Goal: Browse casually: Explore the website without a specific task or goal

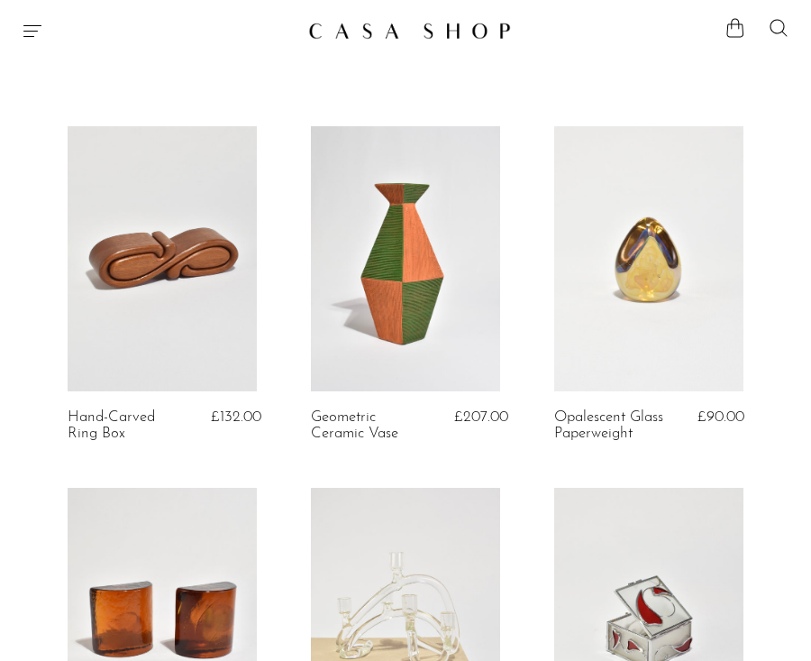
click at [289, 206] on article "Geometric Ceramic Vase £207.00" at bounding box center [405, 306] width 243 height 361
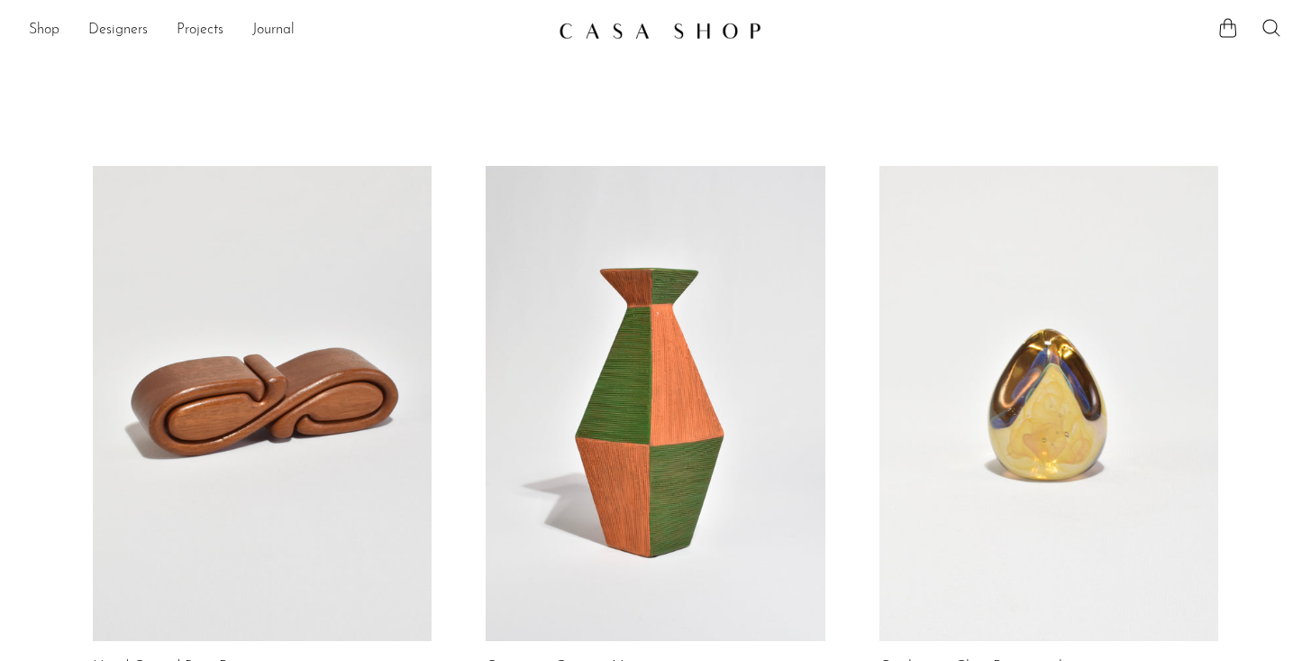
click at [626, 36] on img at bounding box center [660, 31] width 203 height 18
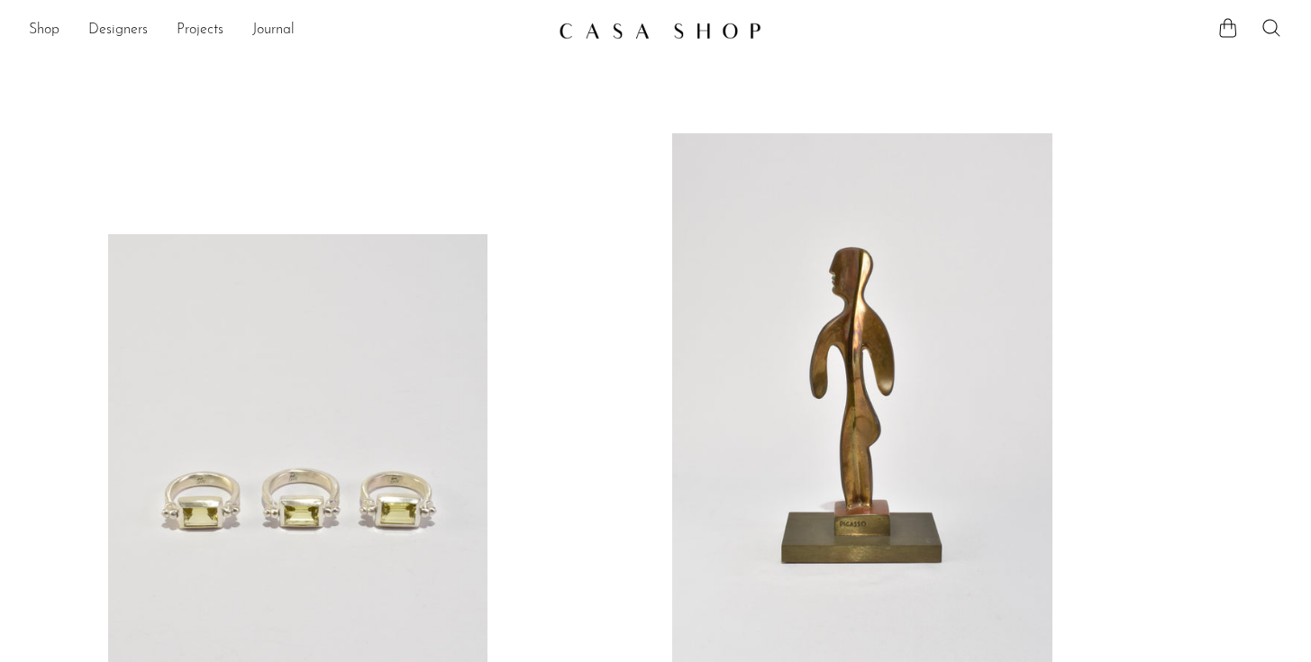
click at [780, 328] on link at bounding box center [862, 399] width 380 height 533
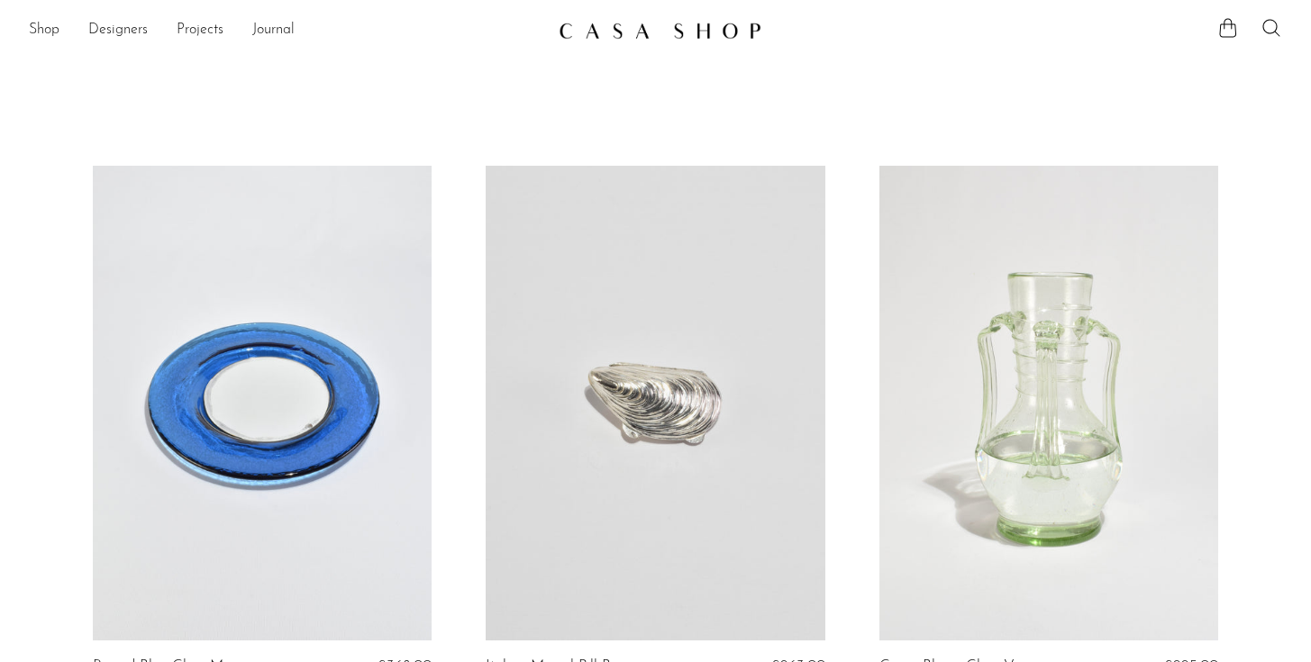
click at [716, 333] on link at bounding box center [655, 403] width 339 height 475
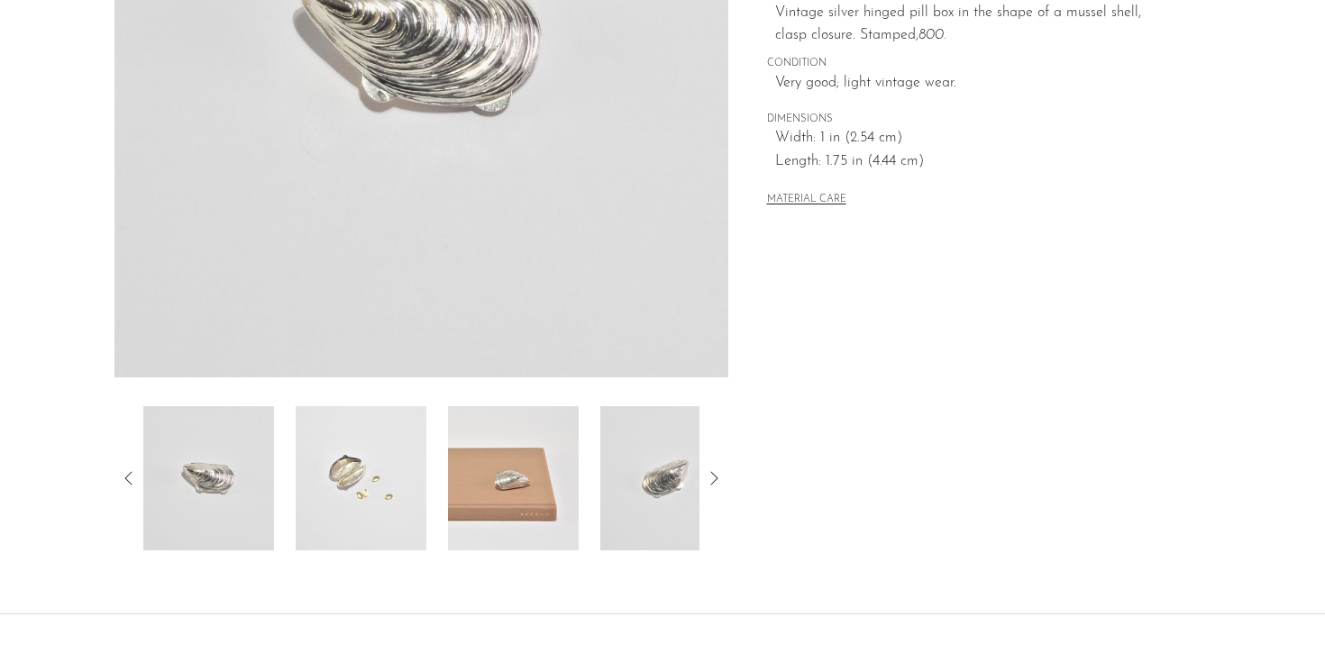
scroll to position [376, 0]
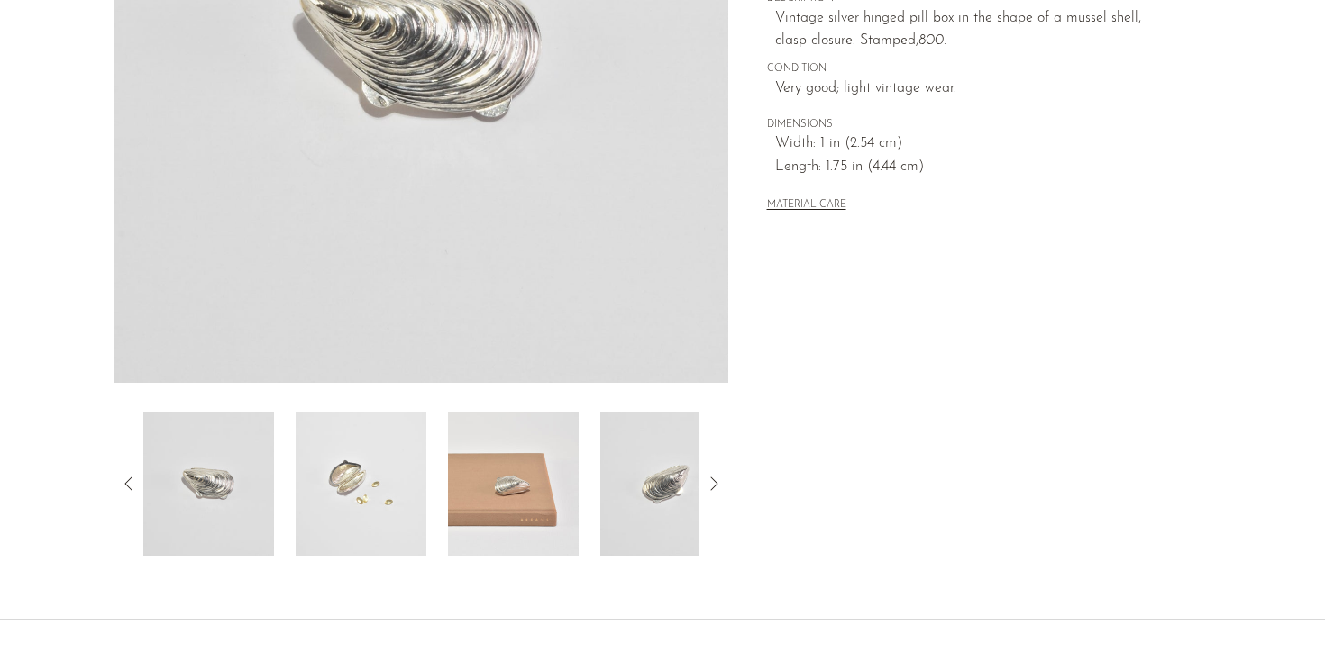
click at [717, 488] on icon at bounding box center [714, 484] width 22 height 22
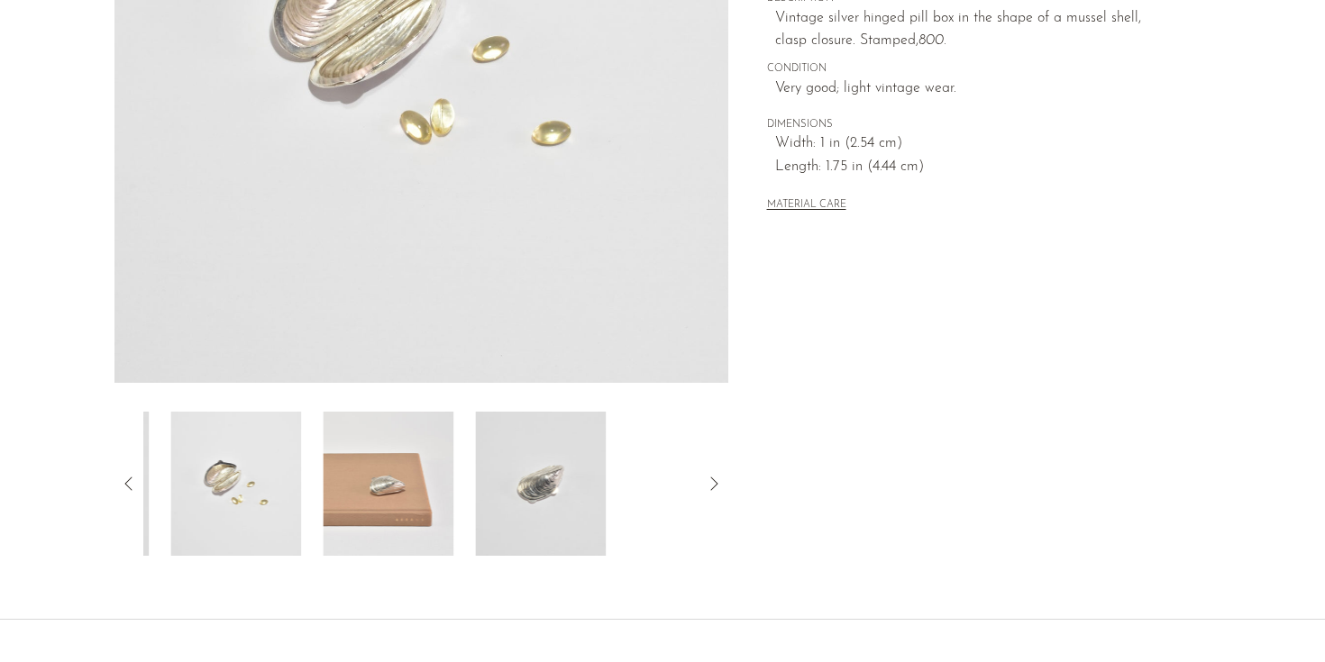
click at [718, 487] on icon at bounding box center [714, 484] width 22 height 22
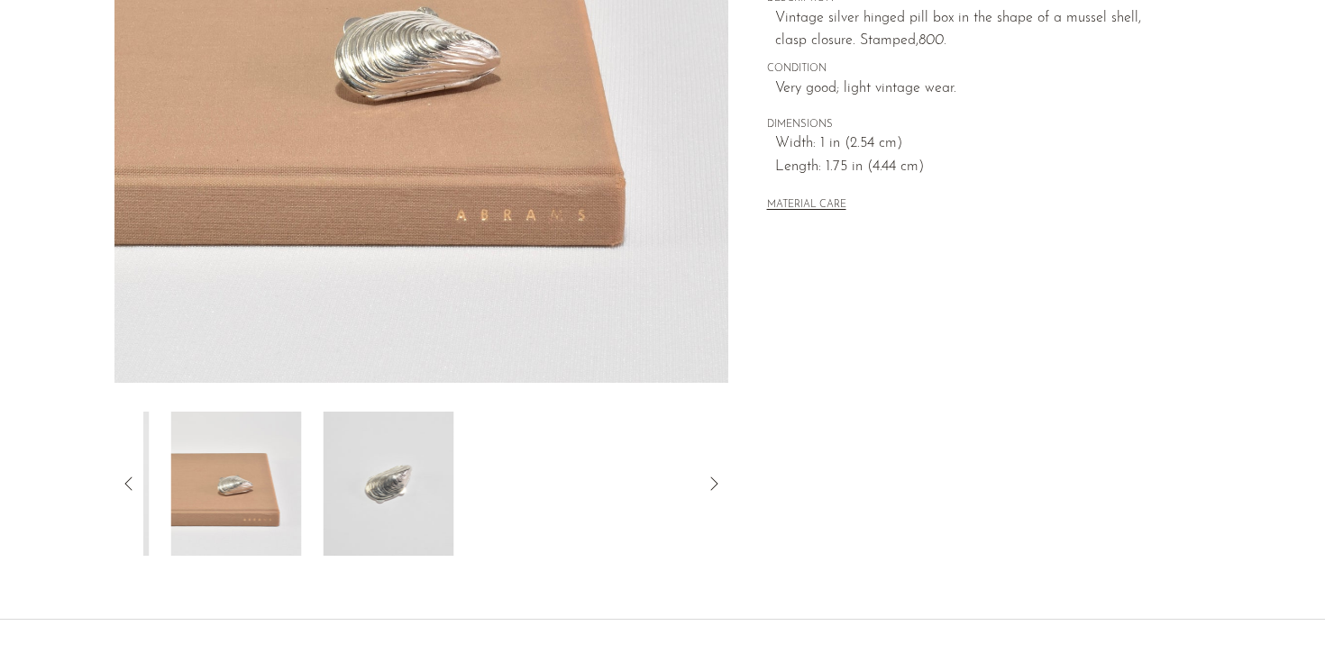
click at [718, 487] on icon at bounding box center [714, 484] width 22 height 22
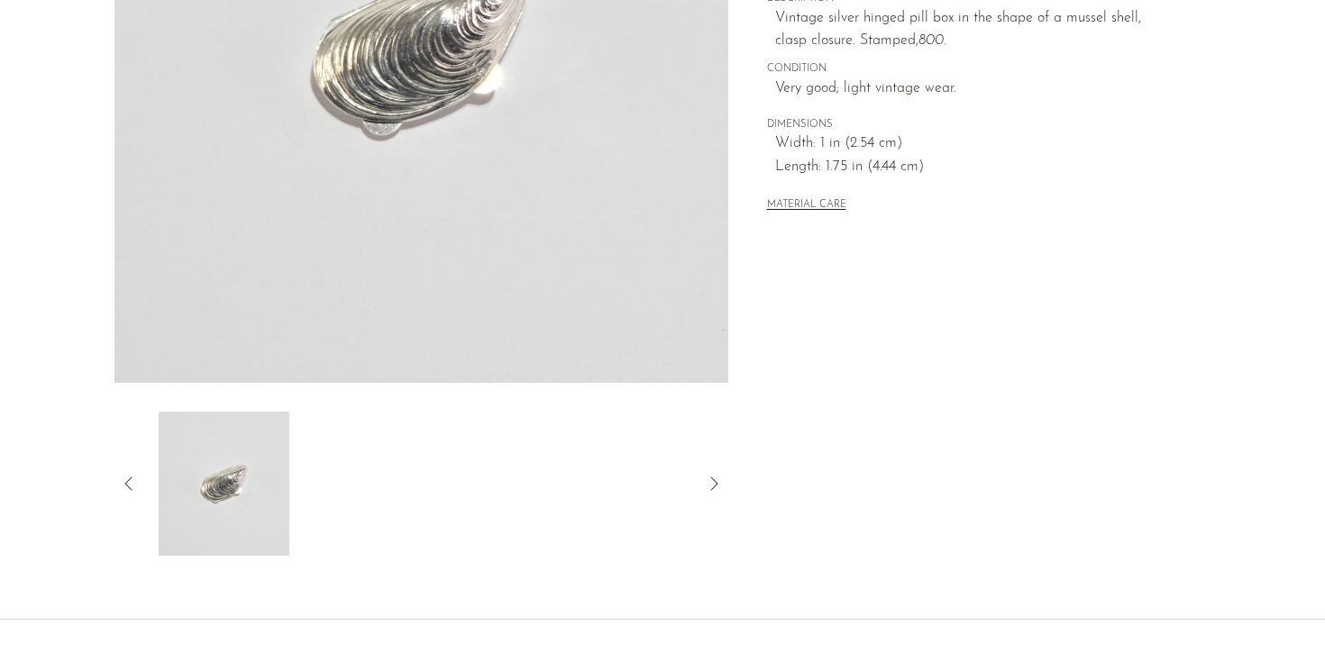
click at [719, 487] on icon at bounding box center [714, 484] width 22 height 22
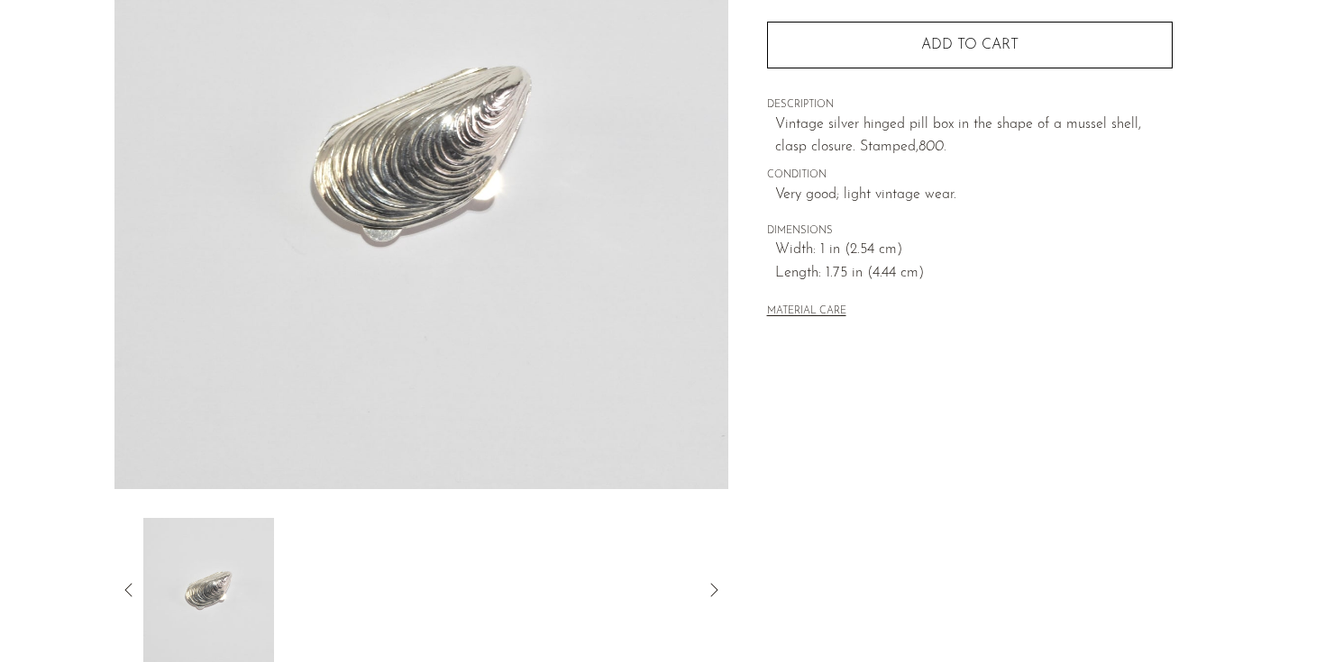
scroll to position [287, 0]
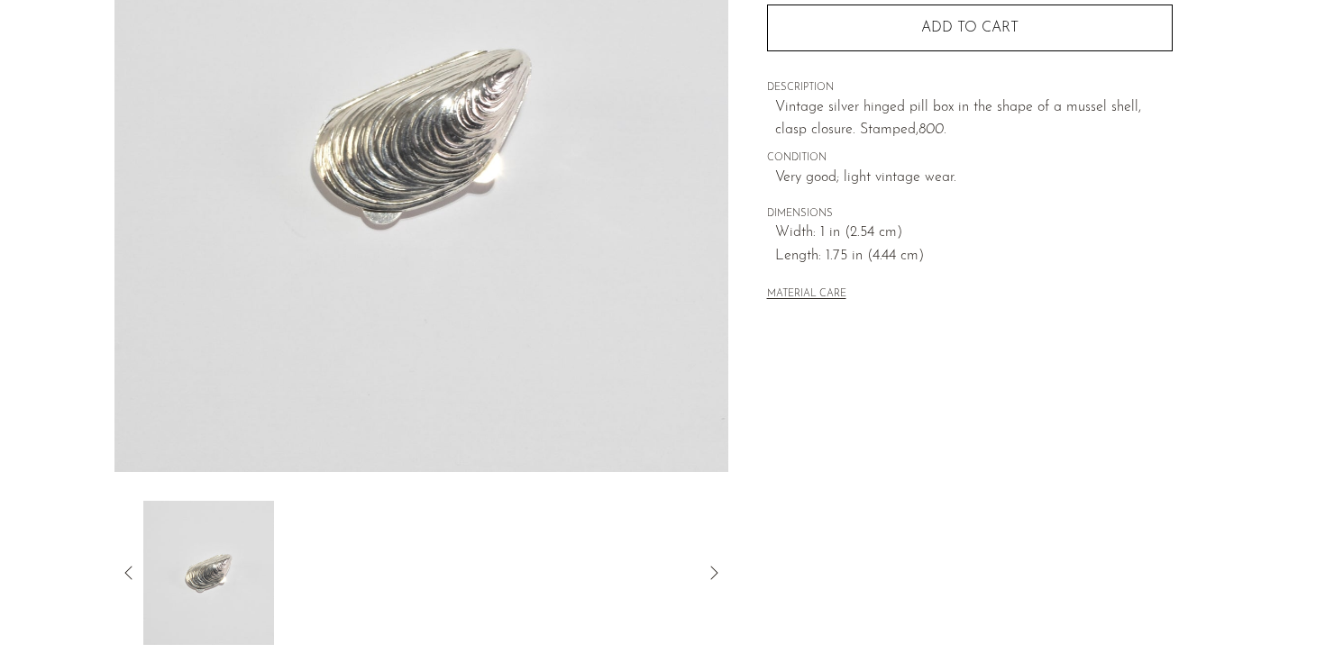
click at [124, 577] on icon at bounding box center [129, 573] width 22 height 22
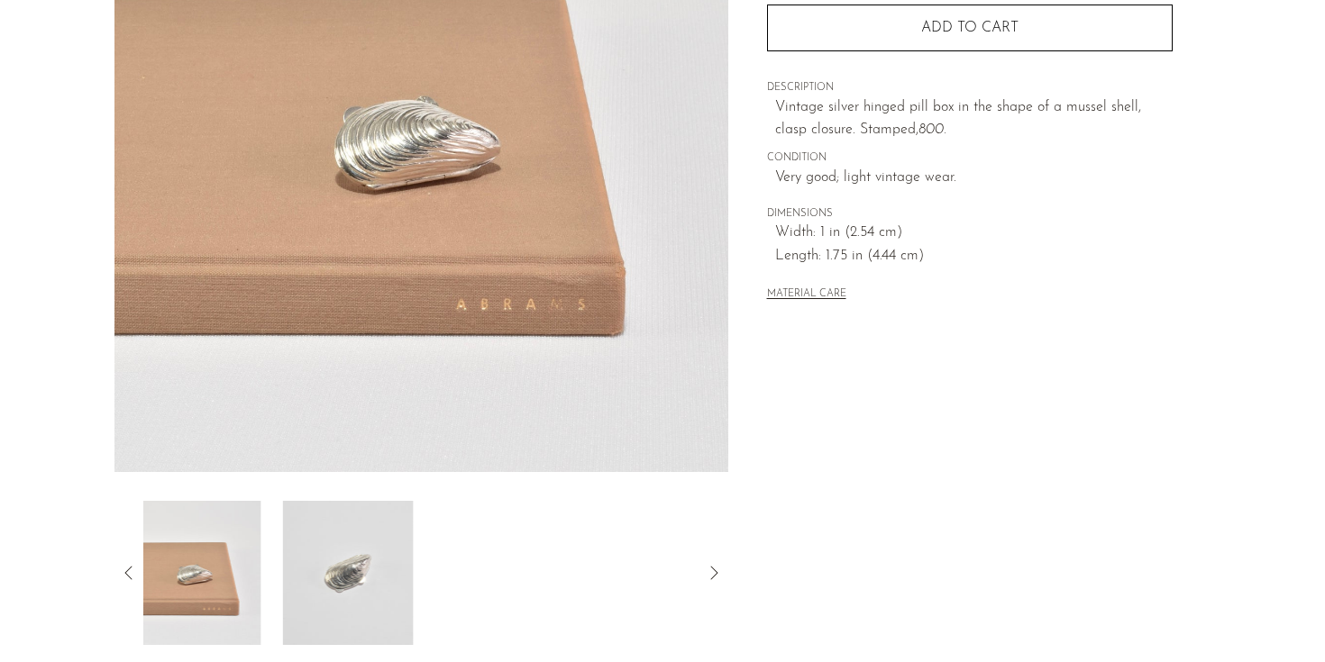
click at [125, 577] on icon at bounding box center [129, 573] width 22 height 22
click at [130, 579] on icon at bounding box center [129, 573] width 22 height 22
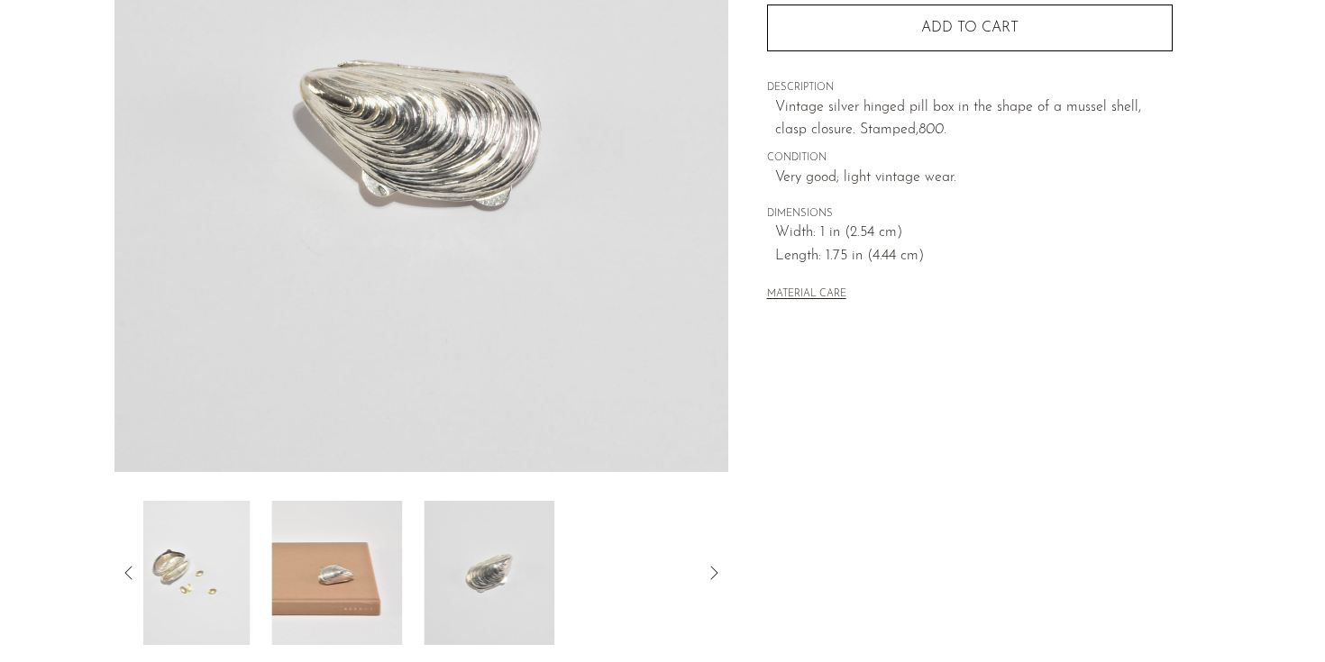
drag, startPoint x: 130, startPoint y: 579, endPoint x: 142, endPoint y: 579, distance: 12.6
click at [130, 579] on icon at bounding box center [129, 573] width 22 height 22
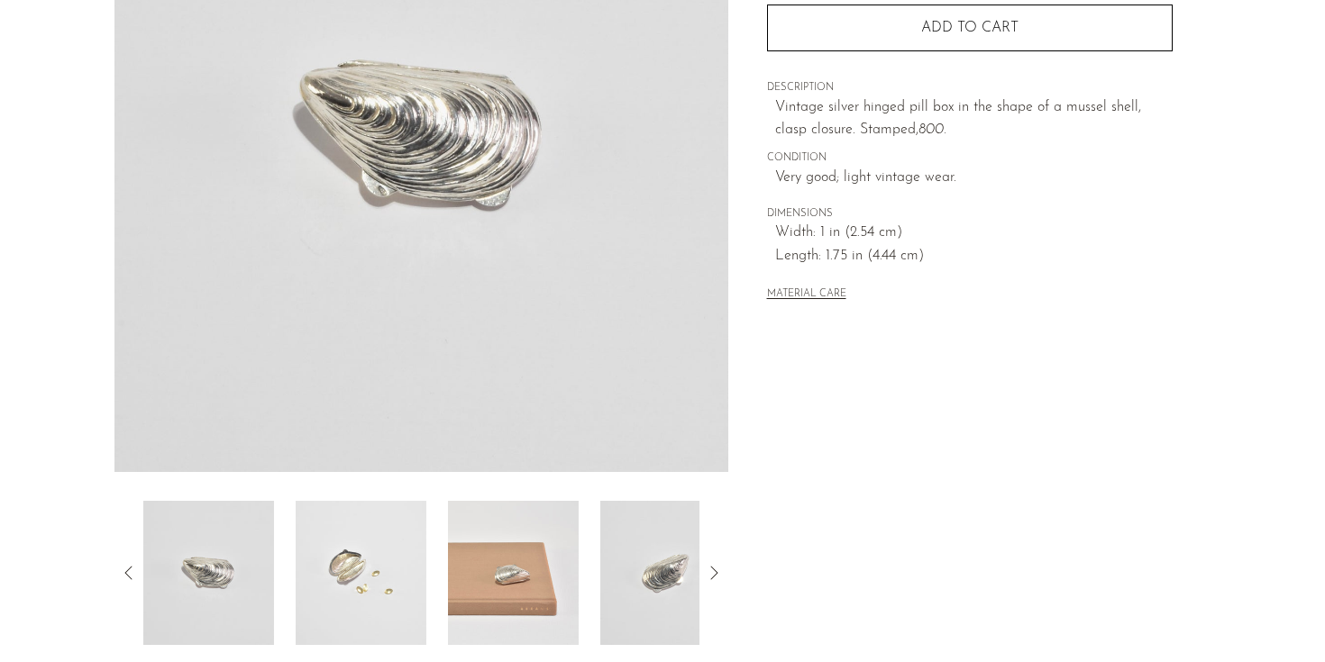
click at [315, 571] on img at bounding box center [361, 573] width 131 height 144
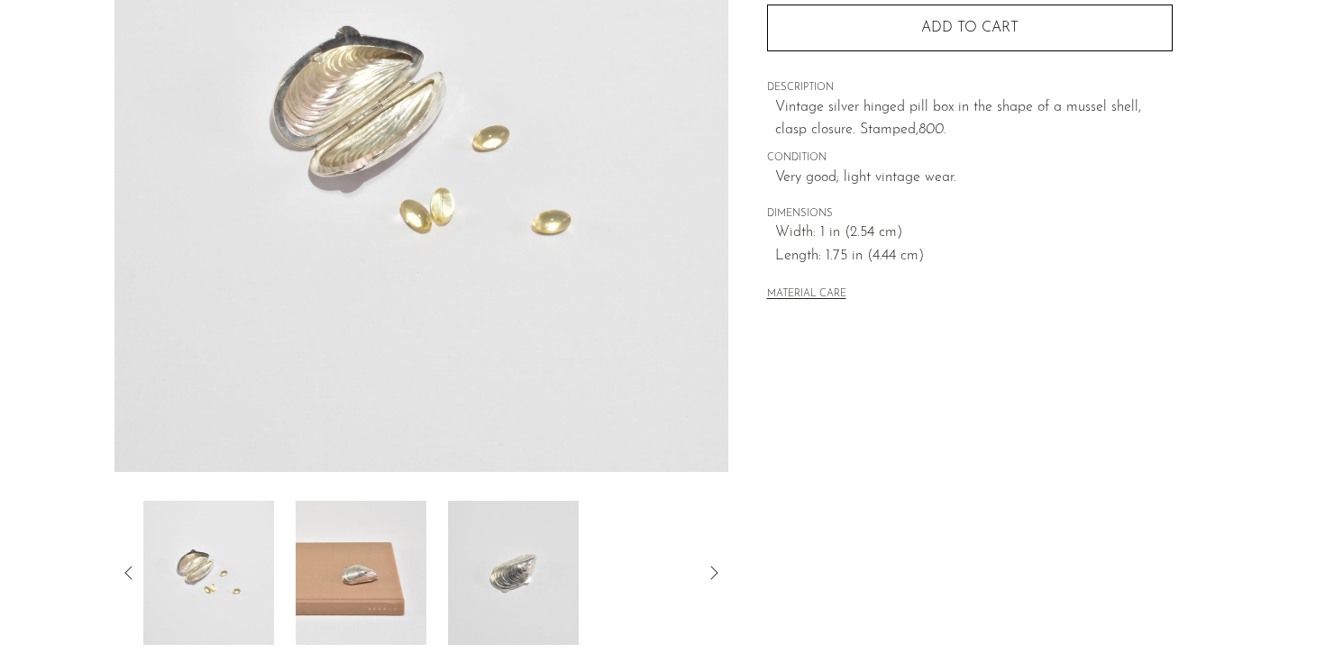
click at [327, 567] on img at bounding box center [361, 573] width 131 height 144
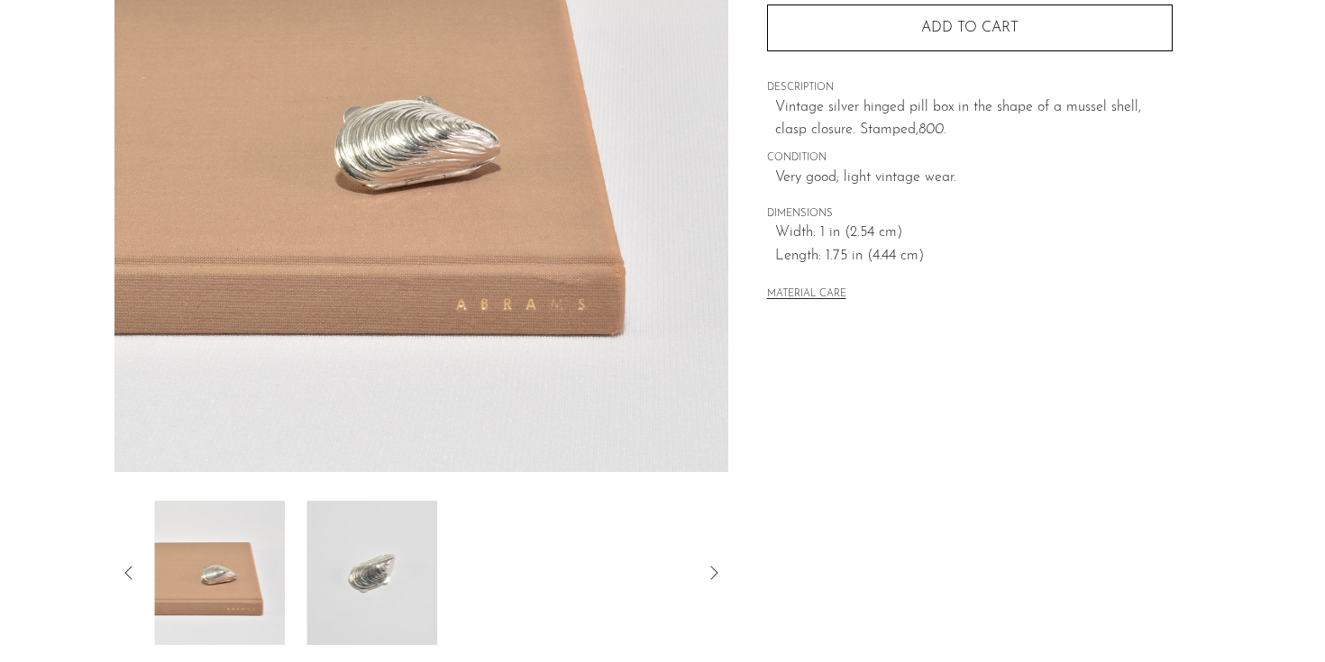
drag, startPoint x: 808, startPoint y: 507, endPoint x: 786, endPoint y: 437, distance: 73.5
click at [799, 507] on div "Collections New Arrivals Italian Mussel Pill Box £263.00 Starting at $24 /mo wi…" at bounding box center [969, 220] width 482 height 849
